Goal: Check status: Check status

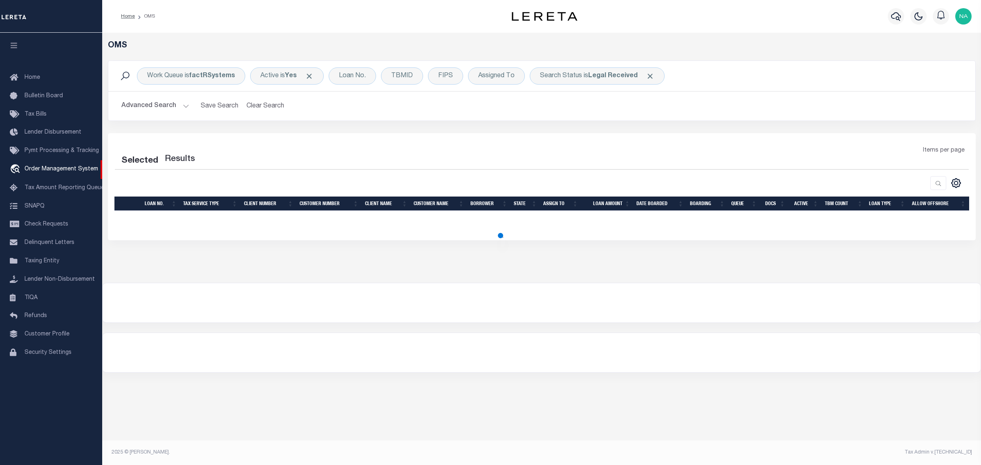
select select "200"
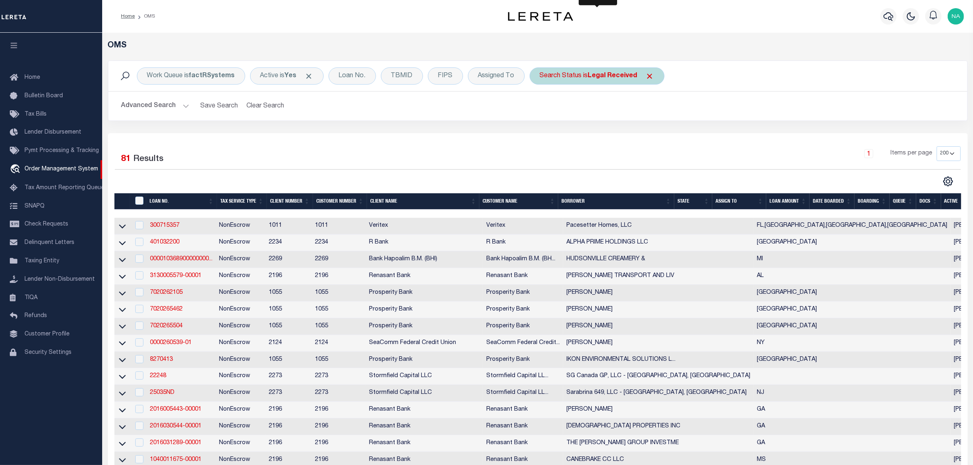
click at [586, 78] on div "Search Status is Legal Received" at bounding box center [597, 75] width 135 height 17
click at [574, 117] on select "Automated Search Bad Parcel Complete Duplicate Parcel High Dollar Reporting In …" at bounding box center [600, 116] width 120 height 16
select select "IP"
click at [541, 109] on select "Automated Search Bad Parcel Complete Duplicate Parcel High Dollar Reporting In …" at bounding box center [600, 116] width 120 height 16
click at [649, 136] on input "Apply" at bounding box center [648, 133] width 24 height 13
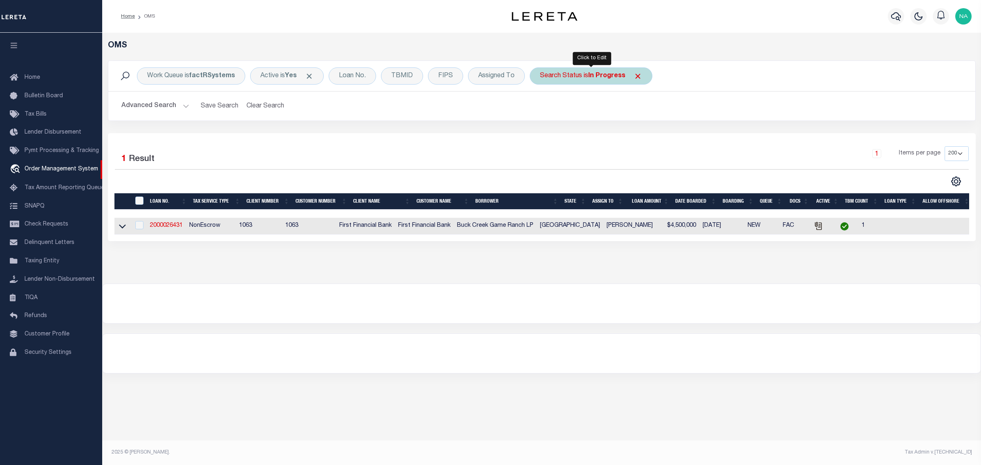
click at [585, 82] on div "Search Status is In Progress" at bounding box center [591, 75] width 123 height 17
click at [585, 114] on select "Automated Search Bad Parcel Complete Duplicate Parcel High Dollar Reporting In …" at bounding box center [600, 116] width 120 height 16
select select "RD"
click at [541, 109] on select "Automated Search Bad Parcel Complete Duplicate Parcel High Dollar Reporting In …" at bounding box center [600, 116] width 120 height 16
click at [642, 136] on input "Apply" at bounding box center [648, 133] width 24 height 13
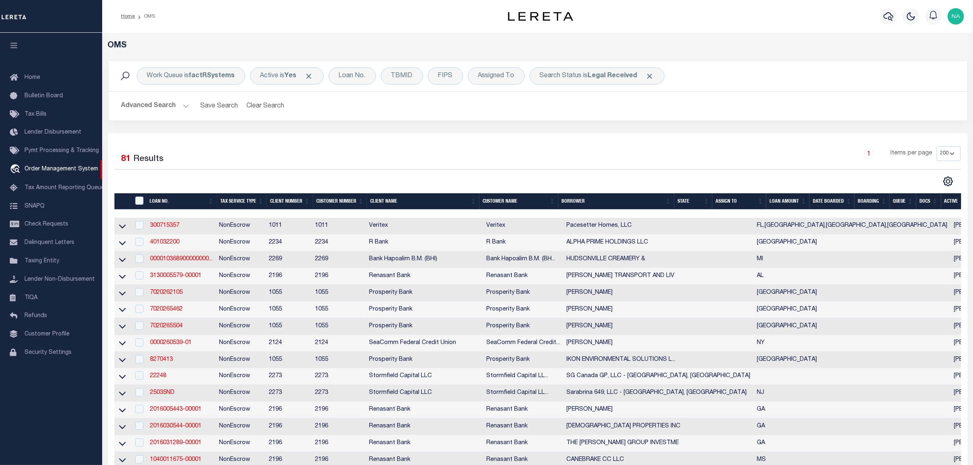
click at [958, 18] on img "button" at bounding box center [956, 16] width 16 height 16
click at [928, 59] on span "Sign out" at bounding box center [923, 58] width 23 height 6
